Goal: Task Accomplishment & Management: Use online tool/utility

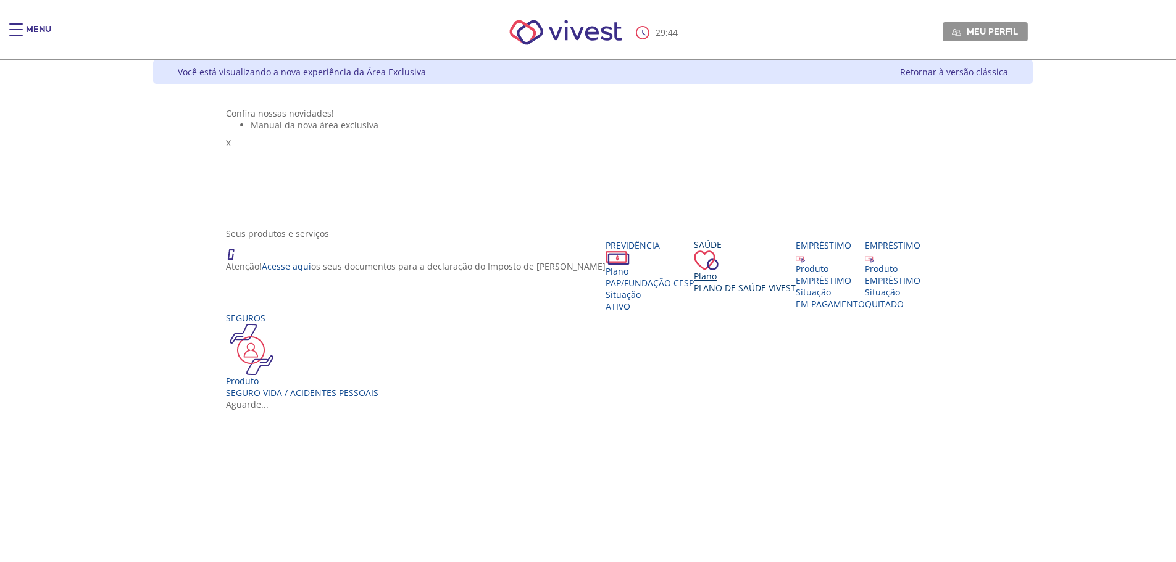
click at [694, 294] on div "Saúde Plano Plano de Saúde VIVEST" at bounding box center [745, 266] width 102 height 55
click at [694, 294] on span "Plano de Saúde VIVEST" at bounding box center [745, 289] width 102 height 12
drag, startPoint x: 562, startPoint y: 365, endPoint x: 557, endPoint y: 361, distance: 6.6
click at [694, 294] on span "Plano de Saúde VIVEST" at bounding box center [745, 289] width 102 height 12
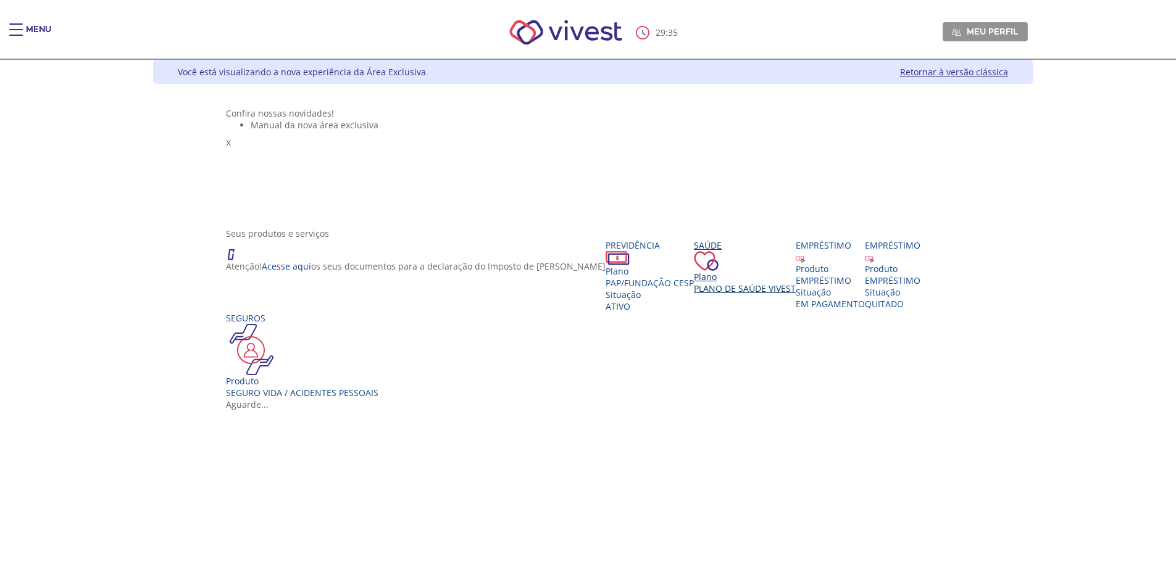
click at [694, 294] on div "Saúde Plano Plano de Saúde VIVEST" at bounding box center [745, 266] width 102 height 55
click at [694, 294] on span "Plano de Saúde VIVEST" at bounding box center [745, 289] width 102 height 12
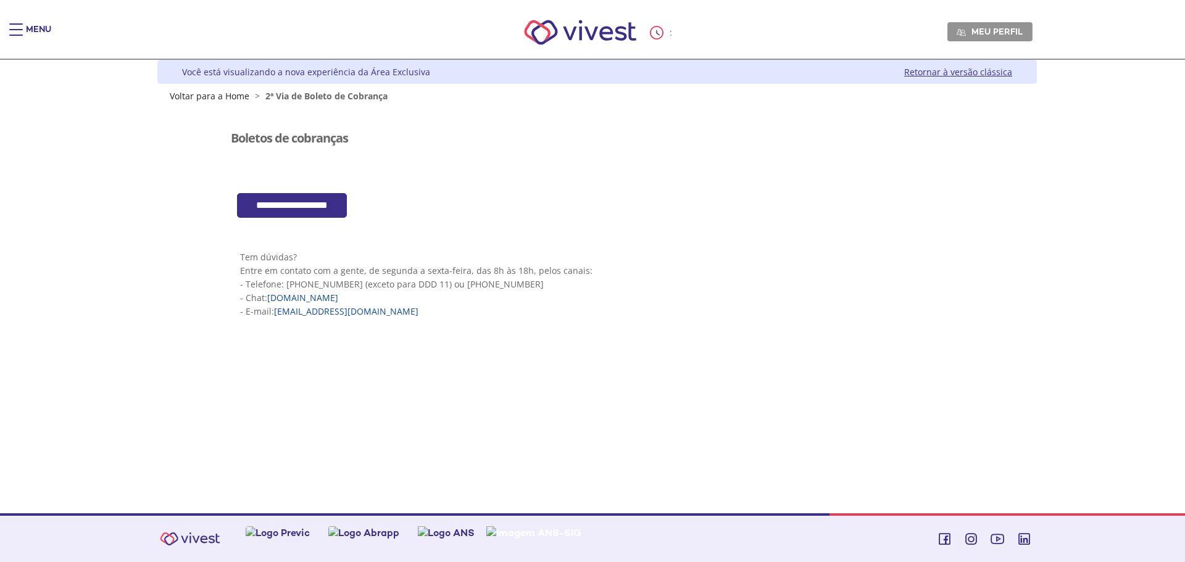
click at [286, 194] on input "**********" at bounding box center [292, 205] width 110 height 25
